Goal: Task Accomplishment & Management: Complete application form

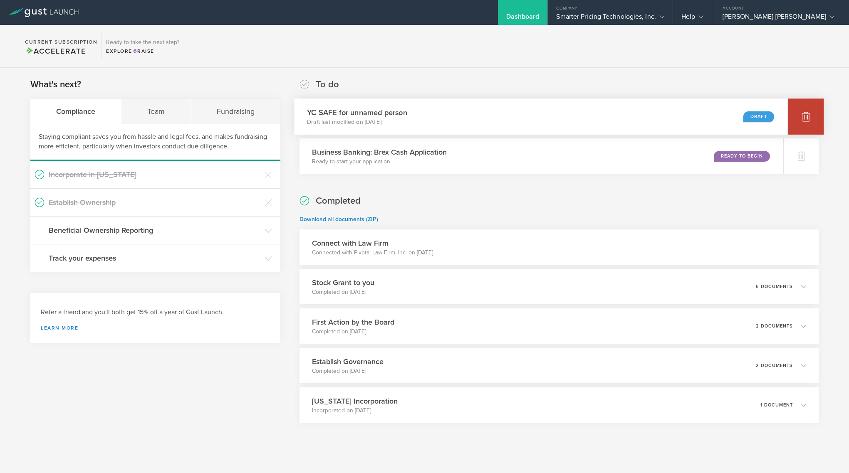
click at [803, 116] on icon at bounding box center [805, 117] width 9 height 8
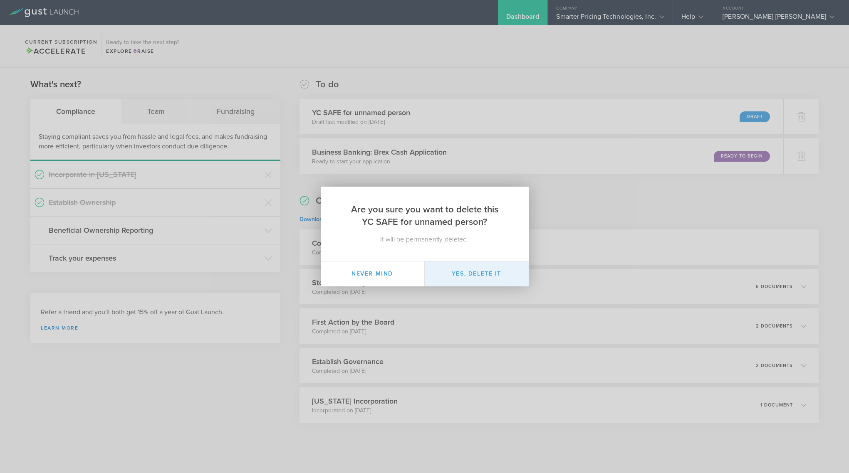
click at [480, 276] on button "Yes, delete it" at bounding box center [476, 273] width 104 height 25
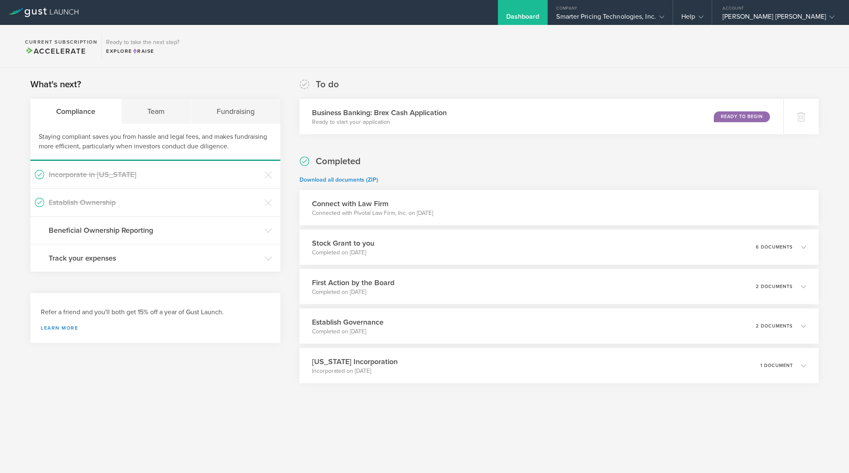
click at [631, 55] on section "Current Subscription Accelerate Ready to take the next step? Explore Raise" at bounding box center [424, 46] width 849 height 43
click at [416, 66] on section "Current Subscription Accelerate Ready to take the next step? Explore Raise" at bounding box center [424, 46] width 849 height 43
click at [157, 117] on div "Team" at bounding box center [155, 111] width 69 height 25
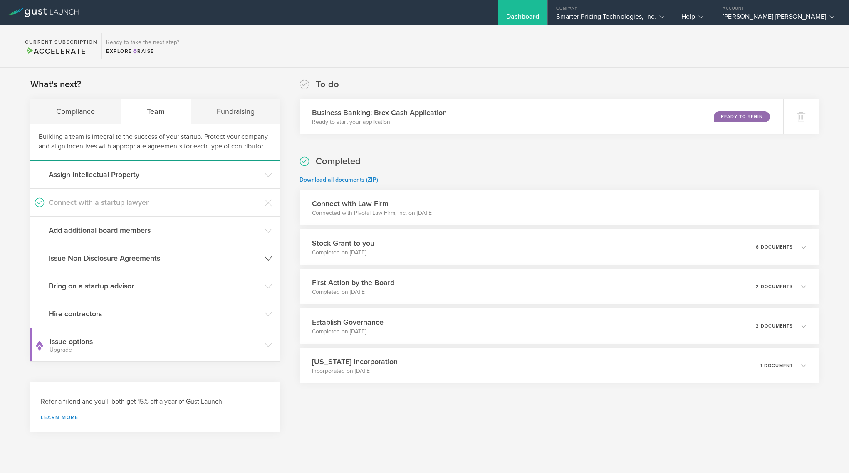
click at [133, 263] on h3 "Issue Non-Disclosure Agreements" at bounding box center [155, 258] width 212 height 11
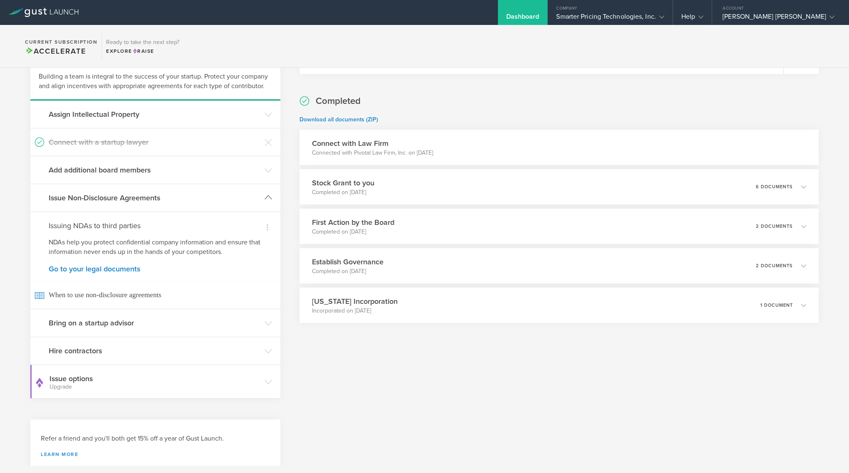
scroll to position [62, 0]
click at [123, 262] on div "Dismiss Issuing NDAs to third parties NDAs help you protect confidential compan…" at bounding box center [155, 258] width 250 height 97
click at [120, 268] on link "Go to your legal documents" at bounding box center [155, 267] width 213 height 7
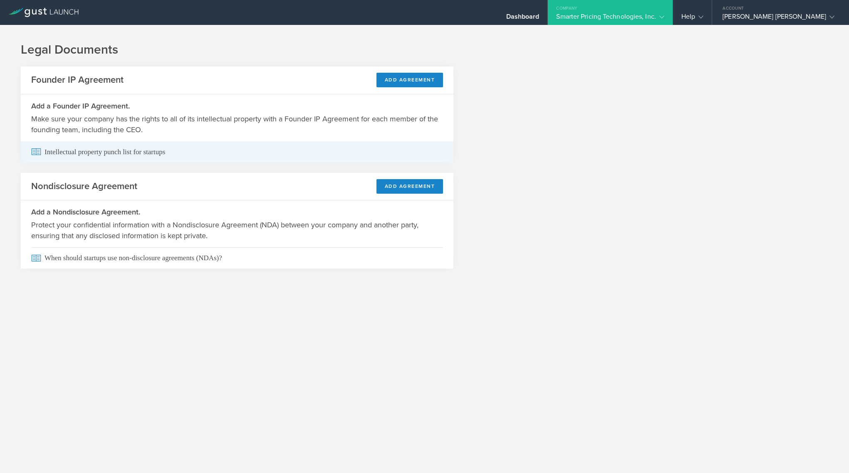
click at [140, 153] on span "Intellectual property punch list for startups" at bounding box center [237, 151] width 412 height 21
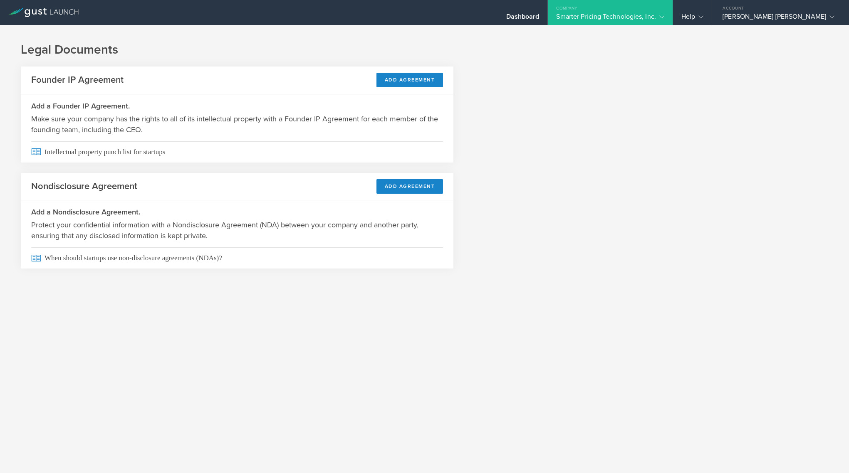
click at [516, 159] on div "Legal Documents Founder IP Agreement Add Agreement Add a Founder IP Agreement. …" at bounding box center [424, 162] width 849 height 275
click at [425, 81] on button "Add Agreement" at bounding box center [409, 80] width 67 height 15
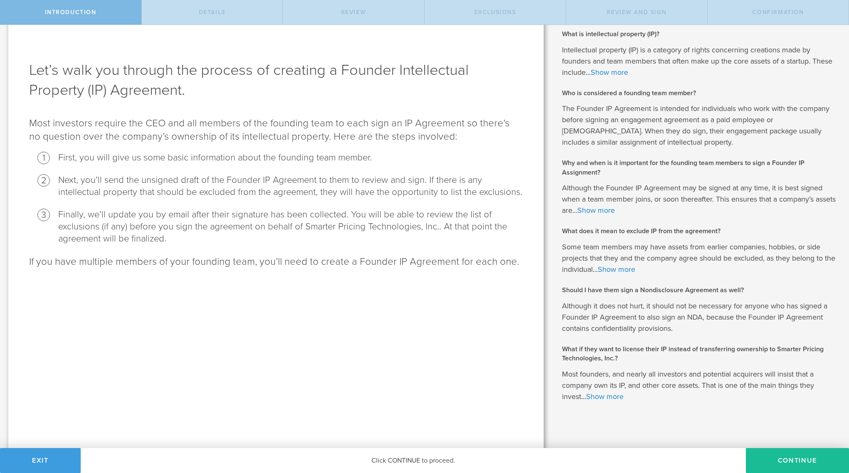
scroll to position [17, 0]
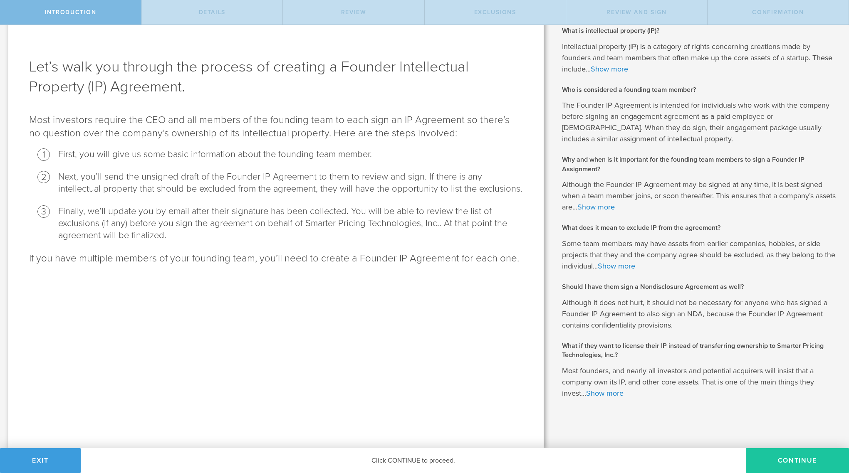
click at [809, 461] on button "Continue" at bounding box center [796, 460] width 103 height 25
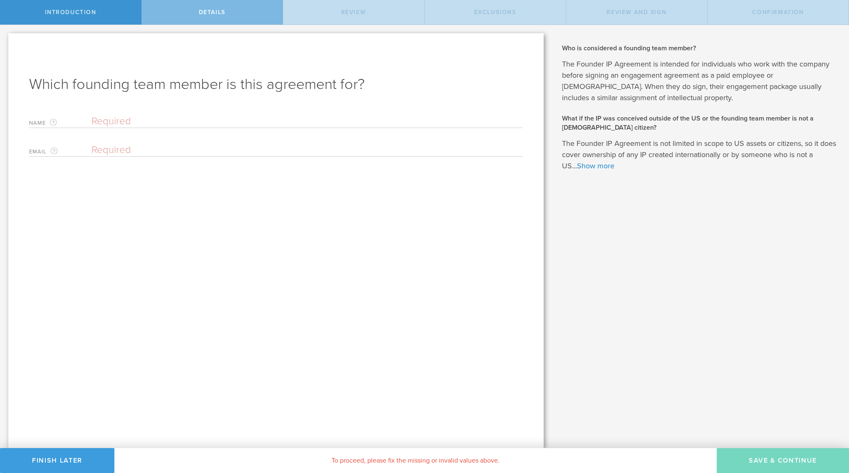
scroll to position [0, 0]
drag, startPoint x: 76, startPoint y: 458, endPoint x: 225, endPoint y: 238, distance: 265.8
click at [225, 25] on div "Introduction Details Review Exclusions Review and Sign Confirmation Let’s walk …" at bounding box center [424, 12] width 849 height 25
click at [593, 165] on link "Show more" at bounding box center [595, 165] width 37 height 9
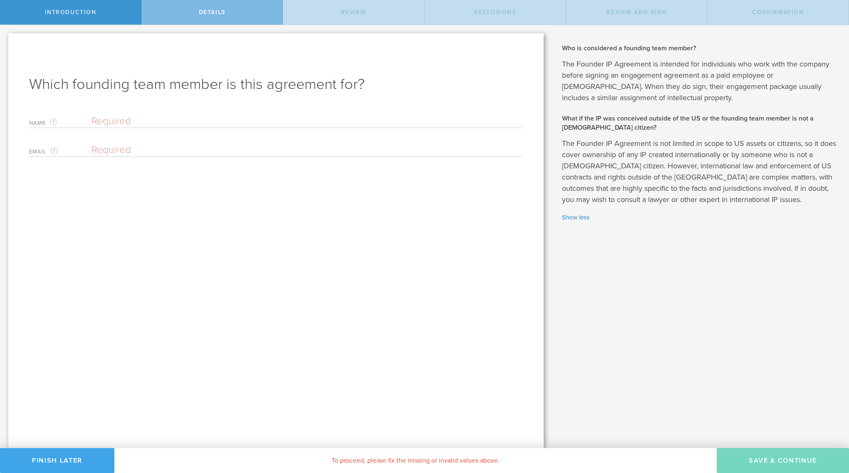
click at [81, 464] on button "Finish Later" at bounding box center [57, 460] width 114 height 25
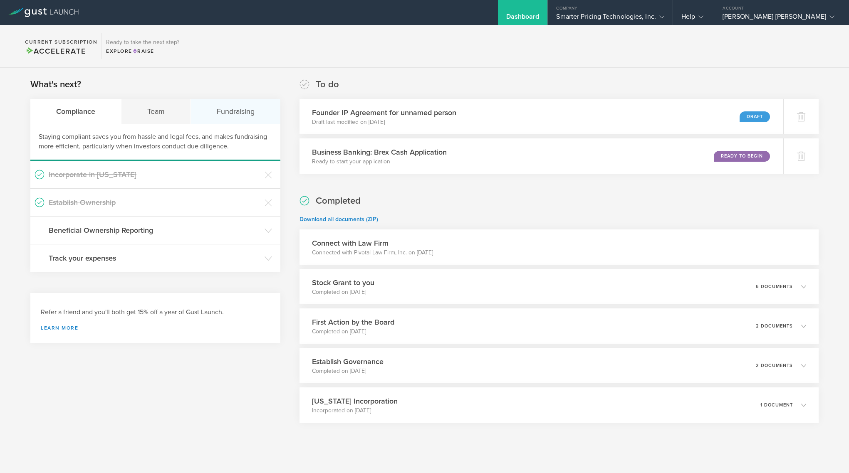
click at [224, 114] on div "Fundraising" at bounding box center [235, 111] width 89 height 25
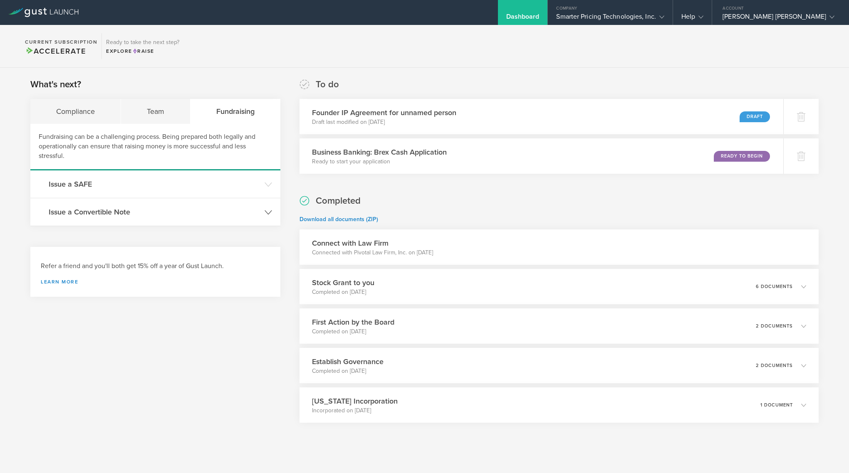
click at [175, 214] on h3 "Issue a Convertible Note" at bounding box center [155, 212] width 212 height 11
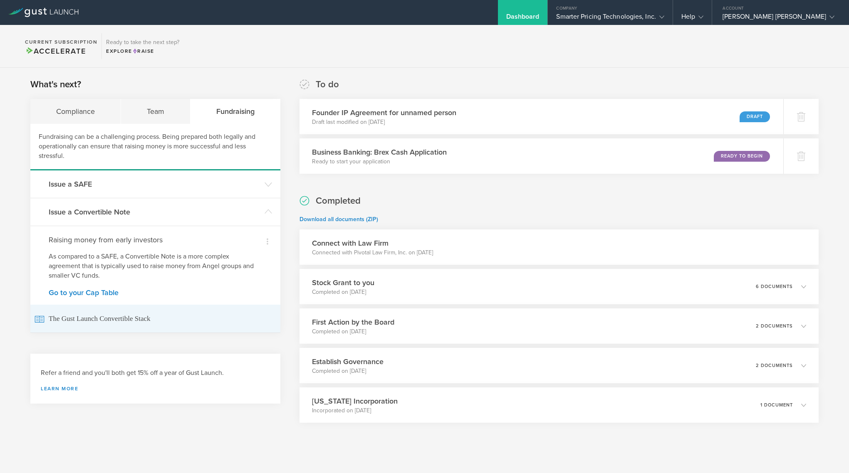
click at [128, 322] on span "The Gust Launch Convertible Stack" at bounding box center [156, 319] width 242 height 28
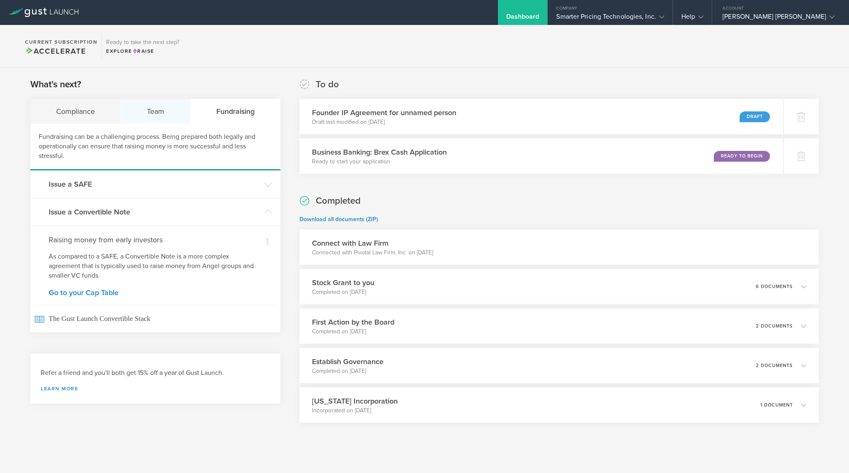
click at [165, 118] on div "Team" at bounding box center [155, 111] width 69 height 25
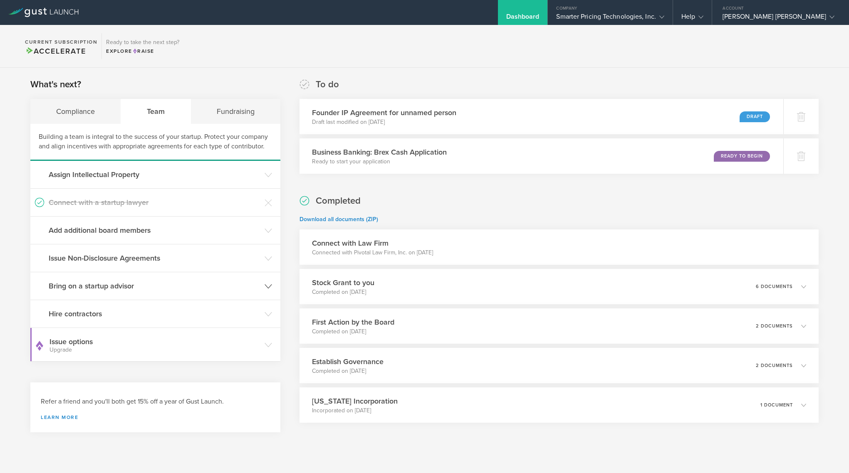
click at [122, 287] on h3 "Bring on a startup advisor" at bounding box center [155, 286] width 212 height 11
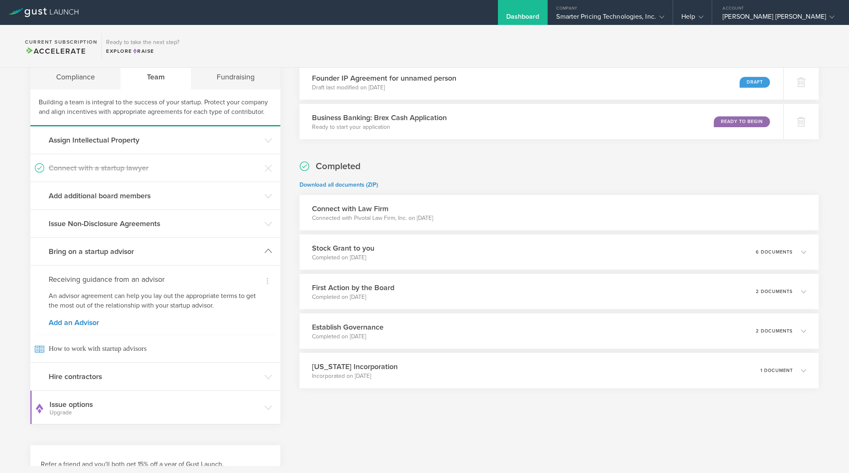
scroll to position [35, 0]
click at [83, 324] on link "Add an Advisor" at bounding box center [155, 321] width 213 height 7
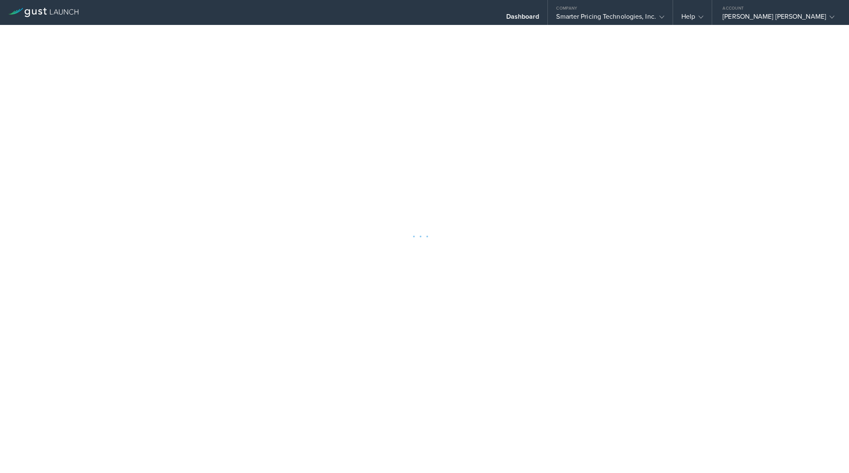
scroll to position [32, 0]
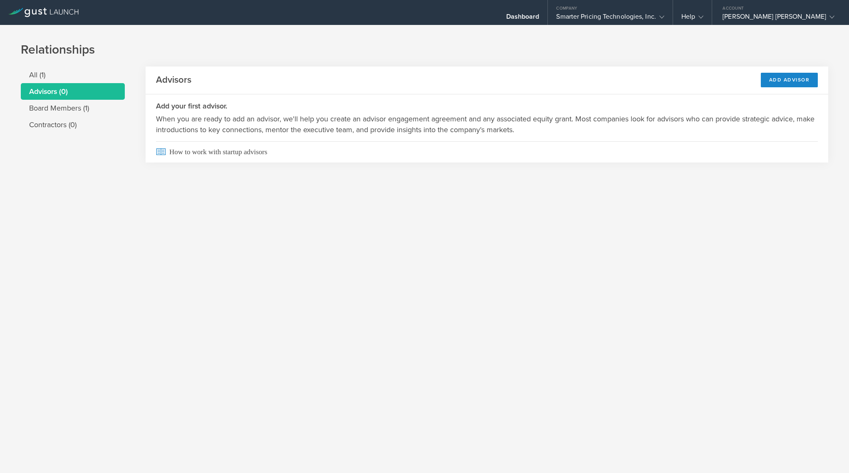
click at [177, 249] on div "Relationships All (1) Advisors (0) Board Members (1) Contractors (0) Advisors A…" at bounding box center [424, 249] width 849 height 448
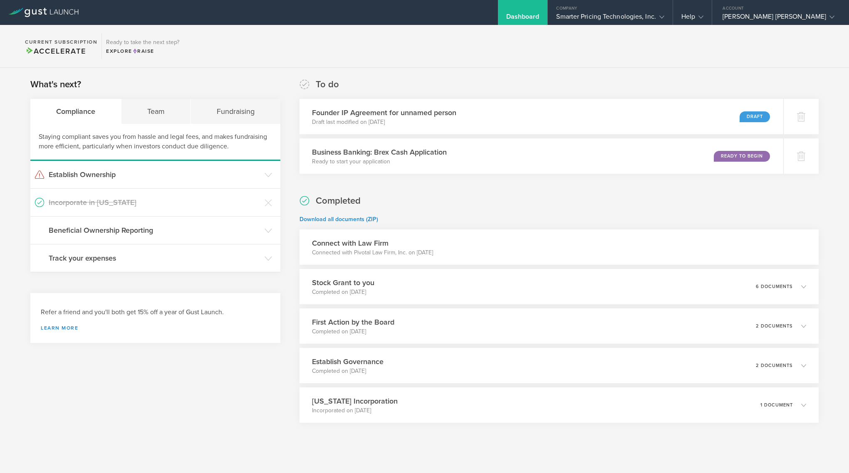
click at [150, 319] on div "Refer a friend and you'll both get 15% off a year of Gust Launch. Learn more" at bounding box center [155, 319] width 229 height 23
click at [354, 118] on p "Draft last modified on Sep 9, 2025" at bounding box center [380, 122] width 147 height 8
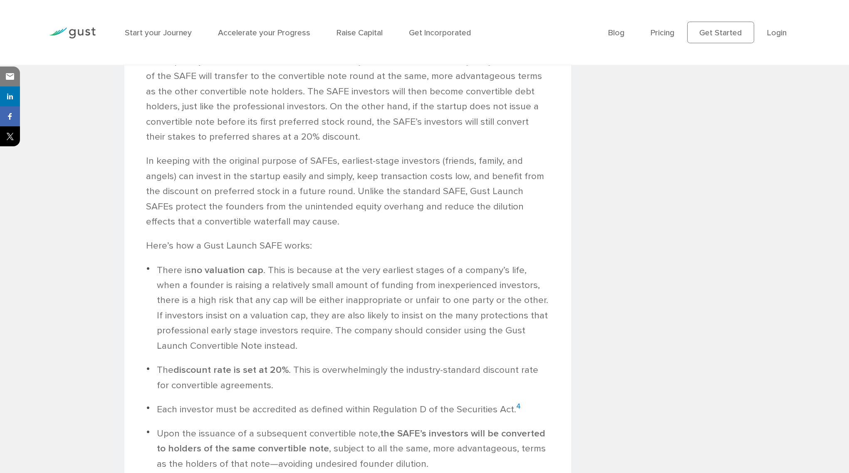
scroll to position [1647, 0]
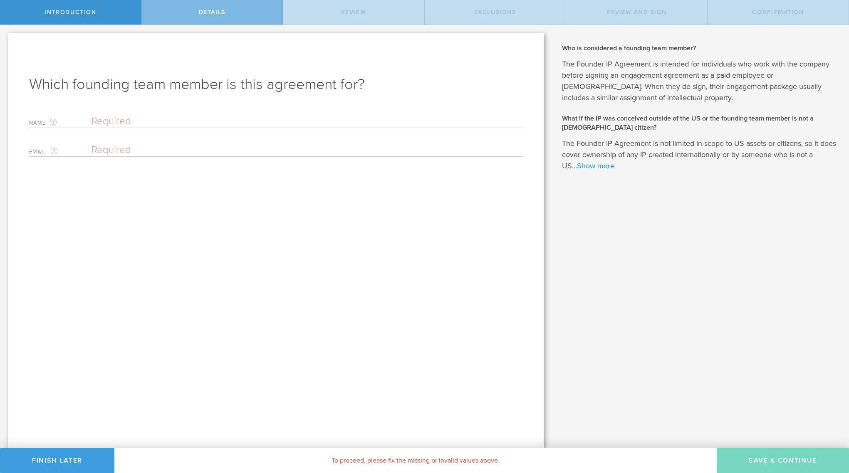
click at [610, 168] on link "Show more" at bounding box center [595, 165] width 37 height 9
